Goal: Task Accomplishment & Management: Manage account settings

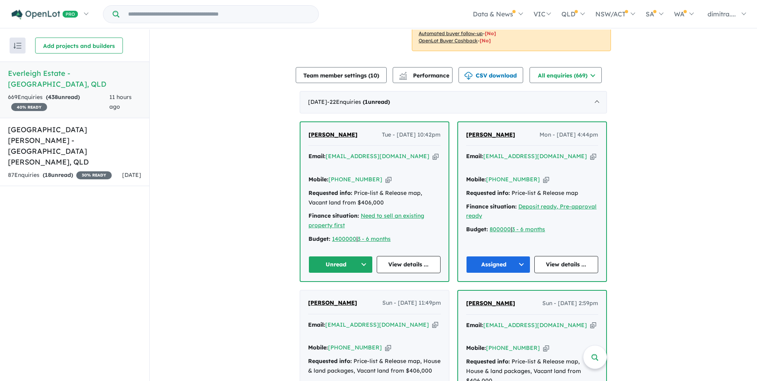
scroll to position [239, 0]
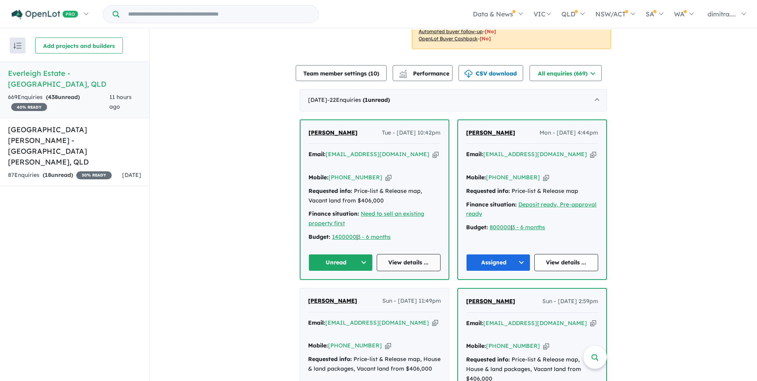
click at [412, 254] on link "View details ..." at bounding box center [409, 262] width 64 height 17
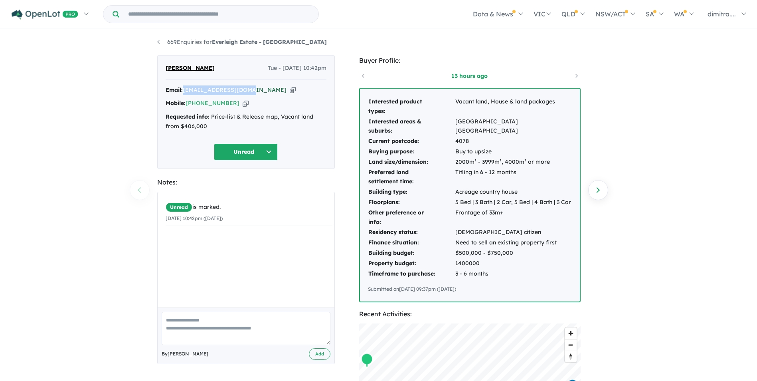
drag, startPoint x: 252, startPoint y: 91, endPoint x: 185, endPoint y: 92, distance: 67.0
click at [185, 92] on div "Email: cypher9898@gmail.com Copied!" at bounding box center [246, 90] width 161 height 10
drag, startPoint x: 185, startPoint y: 92, endPoint x: 195, endPoint y: 90, distance: 10.1
copy a%20Everleigh%20Estate%20-%20Greenbank"] "[EMAIL_ADDRESS][DOMAIN_NAME]"
drag, startPoint x: 237, startPoint y: 155, endPoint x: 239, endPoint y: 159, distance: 4.5
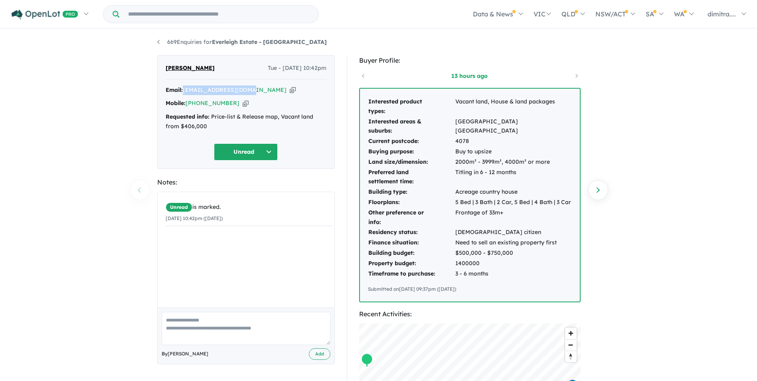
click at [237, 155] on button "Unread" at bounding box center [246, 151] width 64 height 17
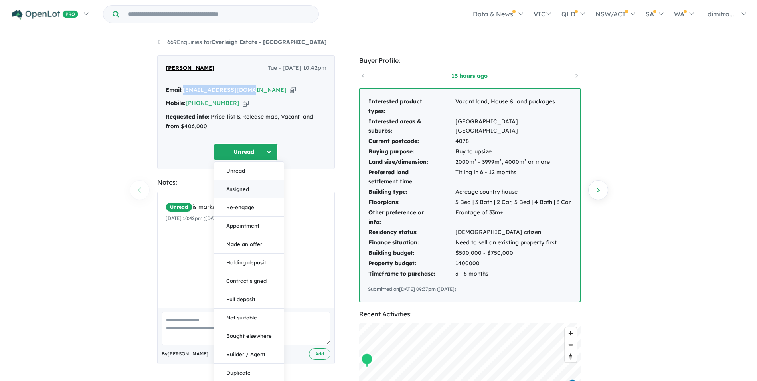
click at [243, 191] on button "Assigned" at bounding box center [248, 189] width 69 height 18
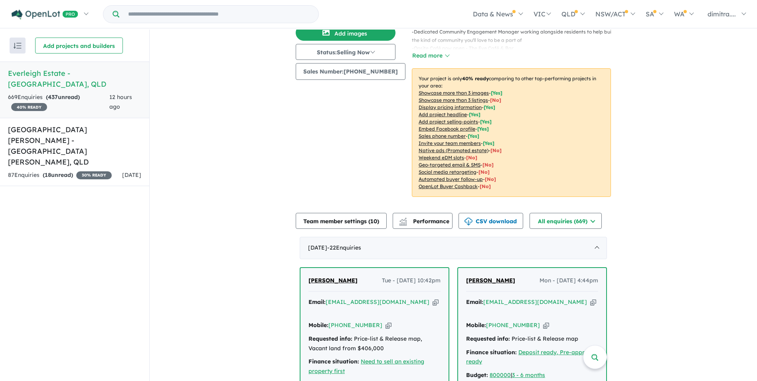
scroll to position [203, 0]
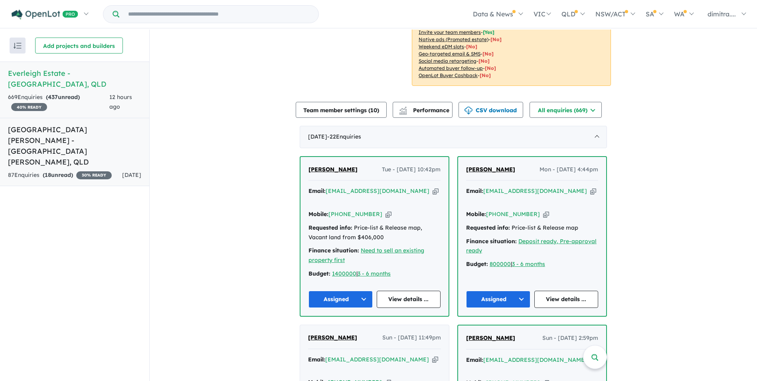
click at [71, 171] on strong "( 18 unread)" at bounding box center [58, 174] width 30 height 7
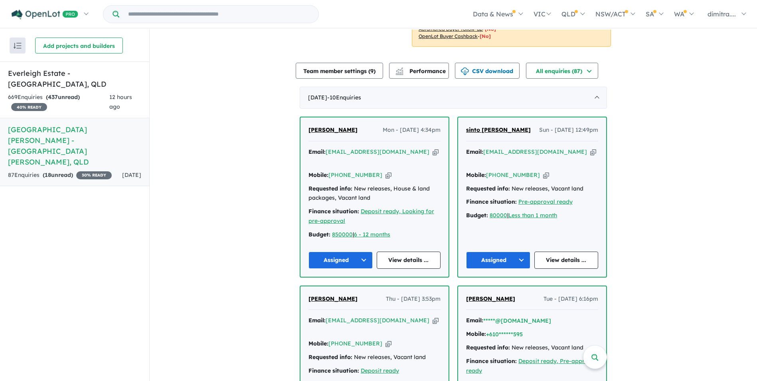
scroll to position [194, 0]
